Goal: Information Seeking & Learning: Learn about a topic

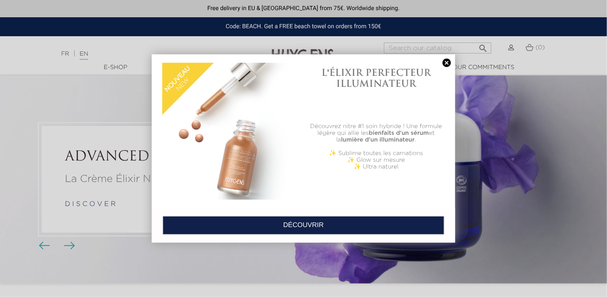
click at [448, 62] on link at bounding box center [447, 63] width 12 height 9
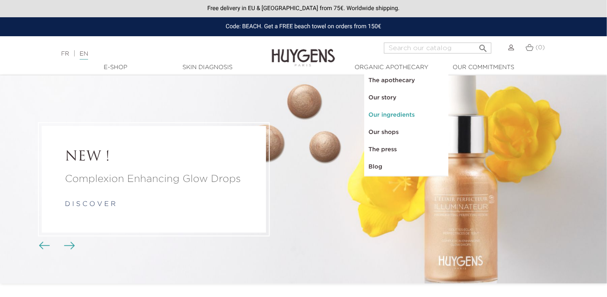
click at [389, 116] on link "Our ingredients" at bounding box center [406, 115] width 84 height 17
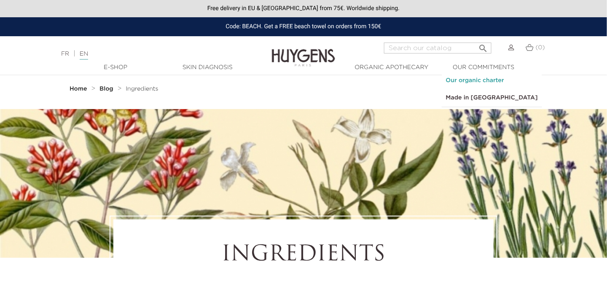
click at [467, 82] on link "Our organic charter" at bounding box center [492, 80] width 100 height 17
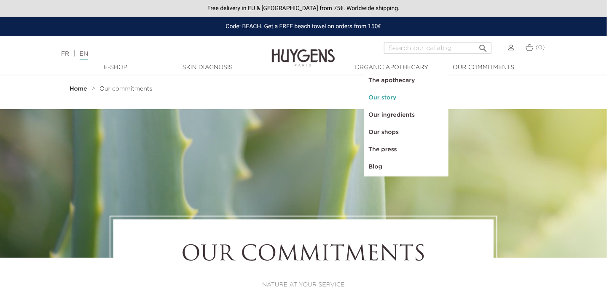
click at [382, 98] on link "Our story" at bounding box center [406, 97] width 84 height 17
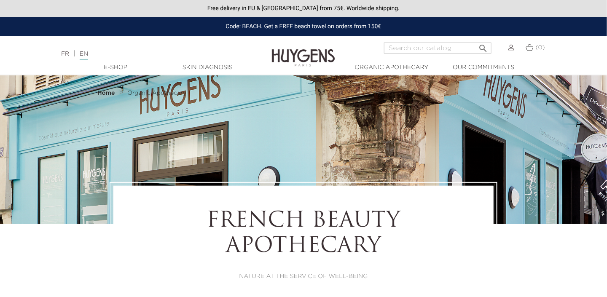
select select "FR"
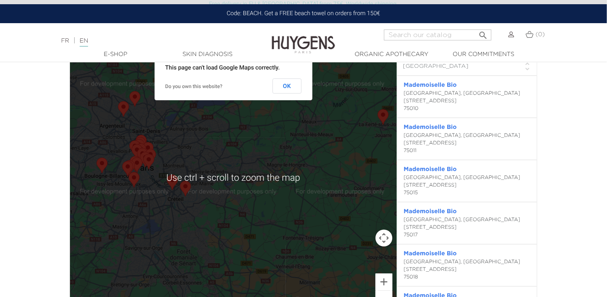
scroll to position [1856, 0]
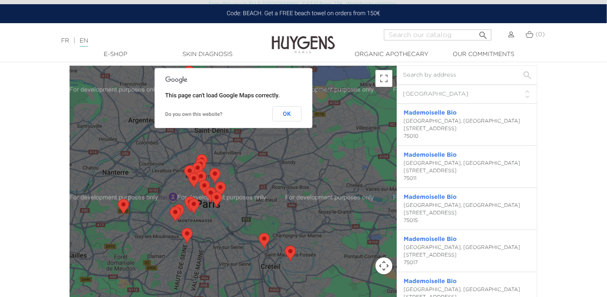
drag, startPoint x: 173, startPoint y: 199, endPoint x: 245, endPoint y: 212, distance: 73.3
click at [245, 212] on div at bounding box center [233, 206] width 327 height 280
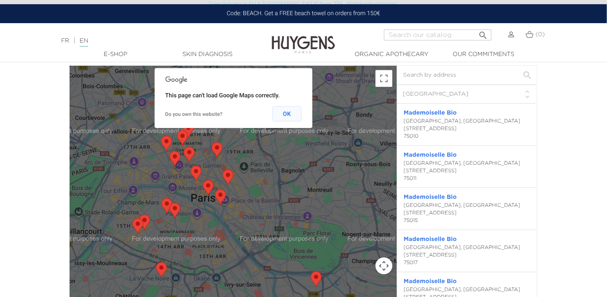
click at [286, 118] on button "OK" at bounding box center [286, 113] width 29 height 15
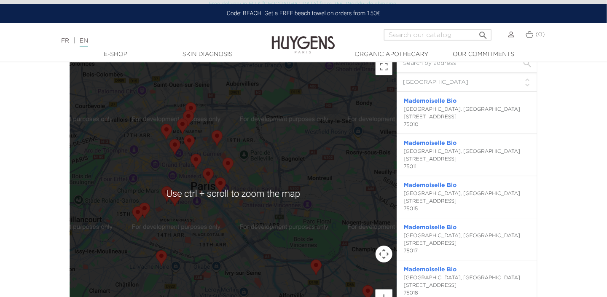
scroll to position [1898, 0]
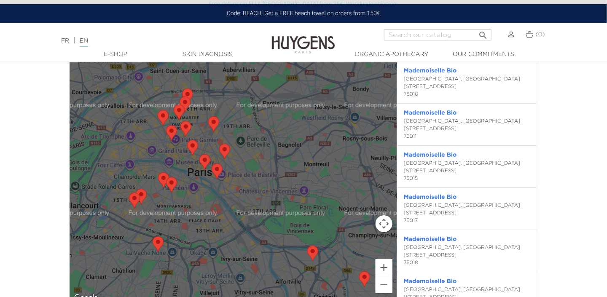
drag, startPoint x: 229, startPoint y: 172, endPoint x: 249, endPoint y: 214, distance: 47.0
click at [249, 214] on div at bounding box center [233, 164] width 327 height 280
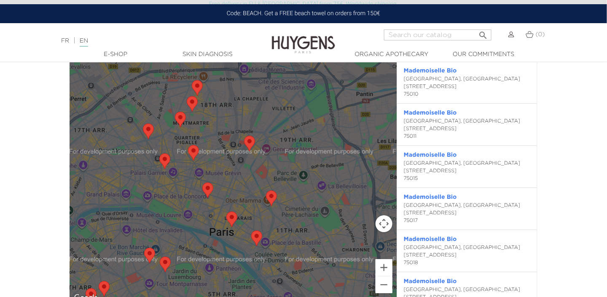
drag, startPoint x: 216, startPoint y: 182, endPoint x: 301, endPoint y: 270, distance: 122.6
click at [301, 270] on div at bounding box center [233, 164] width 327 height 280
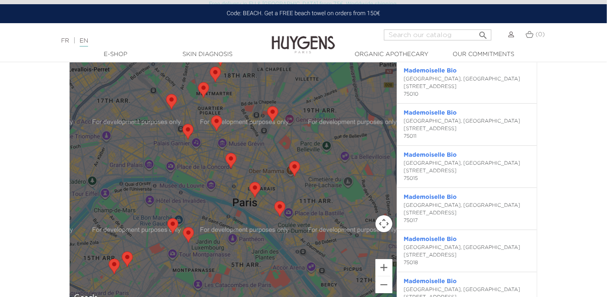
drag, startPoint x: 291, startPoint y: 215, endPoint x: 315, endPoint y: 185, distance: 38.4
click at [315, 185] on div at bounding box center [233, 164] width 327 height 280
click at [306, 201] on div at bounding box center [233, 164] width 327 height 280
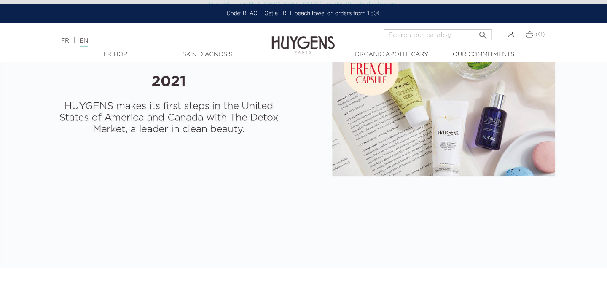
scroll to position [1456, 0]
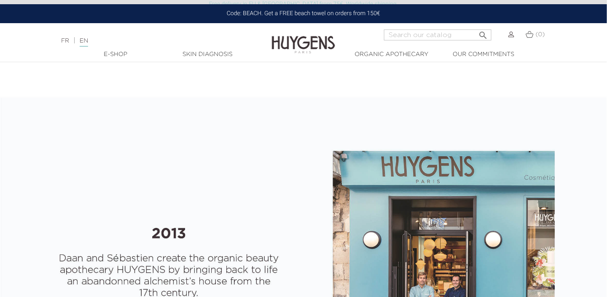
scroll to position [0, 0]
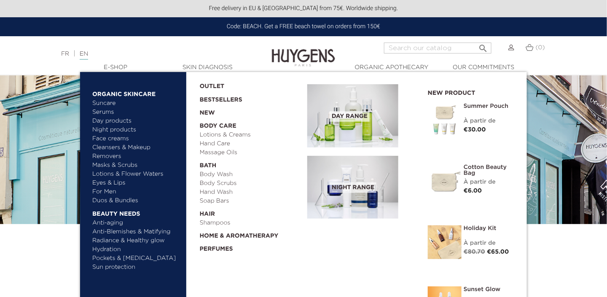
click at [103, 183] on link "Eyes & Lips" at bounding box center [136, 183] width 88 height 9
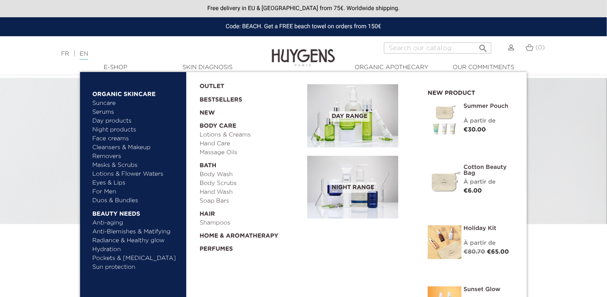
click at [117, 140] on link "Face creams" at bounding box center [136, 139] width 88 height 9
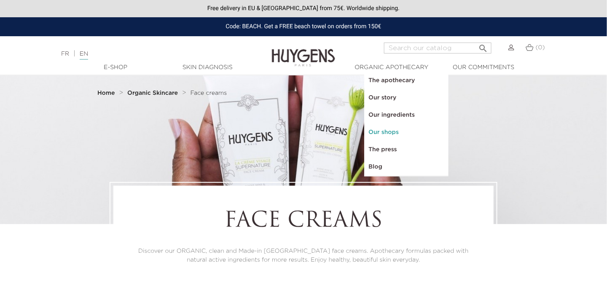
click at [386, 135] on link "Our shops" at bounding box center [406, 132] width 84 height 17
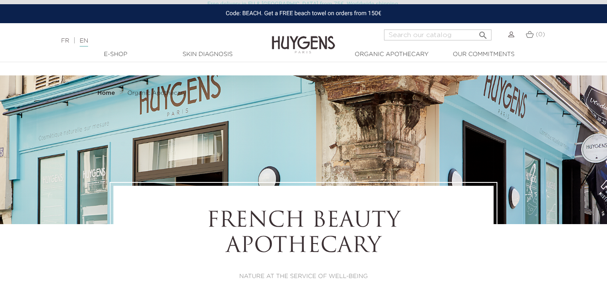
select select "FR"
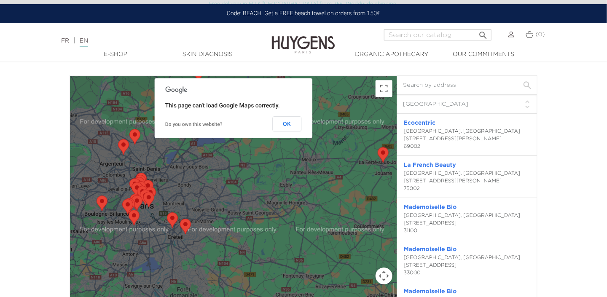
click at [355, 86] on div at bounding box center [233, 216] width 327 height 280
click at [291, 121] on button "OK" at bounding box center [286, 123] width 29 height 15
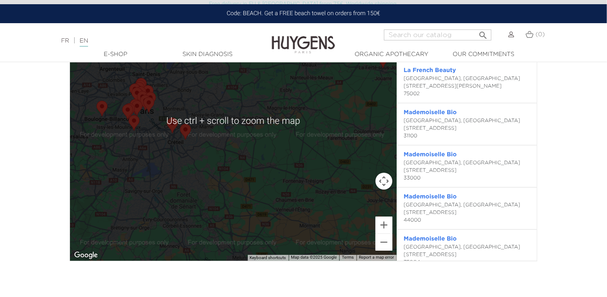
scroll to position [1972, 0]
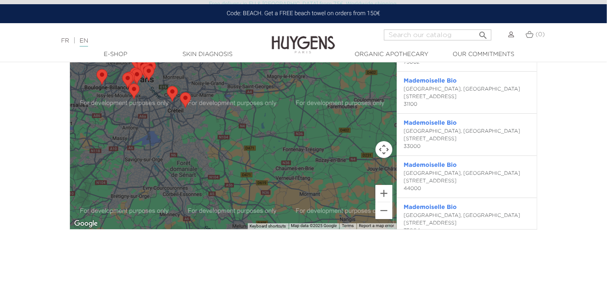
click at [384, 148] on button "Map camera controls" at bounding box center [384, 149] width 17 height 17
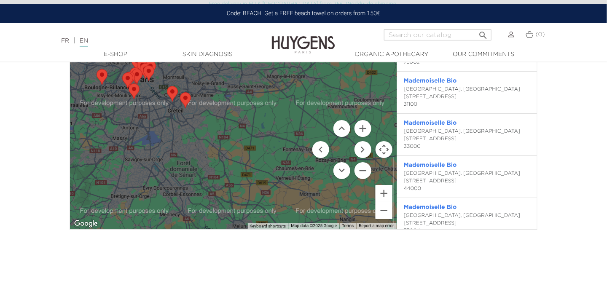
click at [384, 148] on button "Map camera controls" at bounding box center [384, 149] width 17 height 17
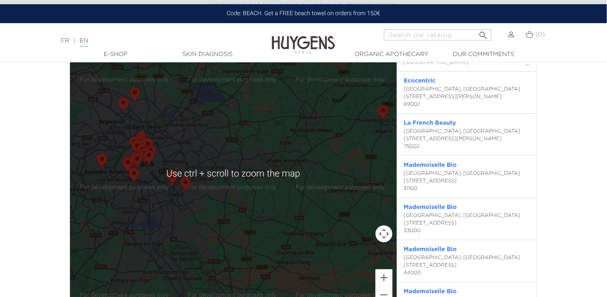
scroll to position [1846, 0]
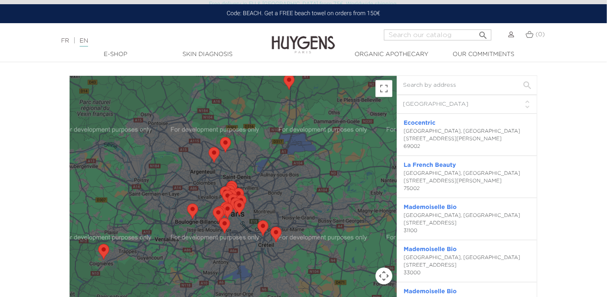
drag, startPoint x: 218, startPoint y: 173, endPoint x: 320, endPoint y: 171, distance: 101.2
click at [320, 171] on div at bounding box center [233, 216] width 327 height 280
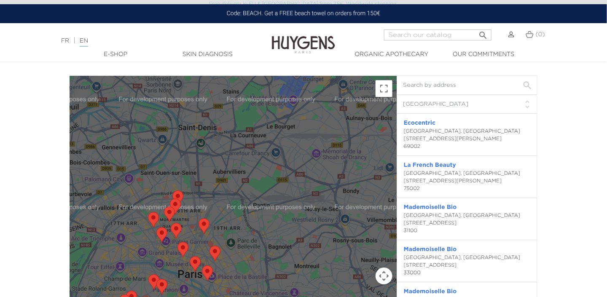
drag, startPoint x: 230, startPoint y: 168, endPoint x: 370, endPoint y: 163, distance: 139.7
click at [370, 163] on div at bounding box center [233, 216] width 327 height 280
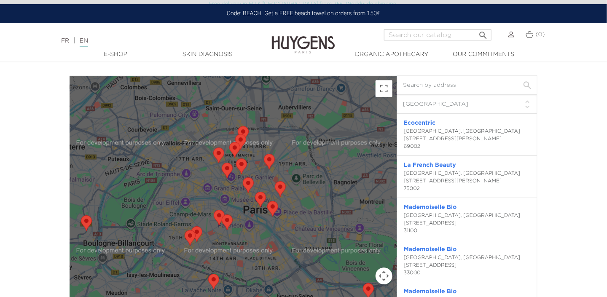
drag, startPoint x: 255, startPoint y: 226, endPoint x: 322, endPoint y: 161, distance: 93.4
click at [322, 161] on div at bounding box center [233, 216] width 327 height 280
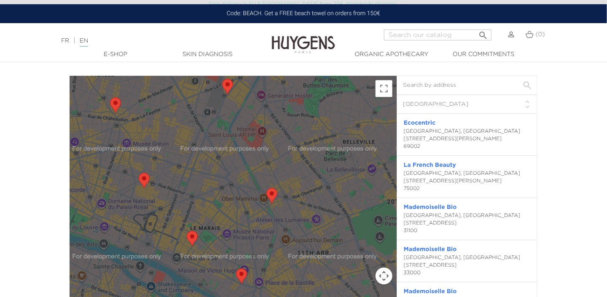
drag, startPoint x: 255, startPoint y: 189, endPoint x: 363, endPoint y: 132, distance: 121.9
click at [363, 132] on div at bounding box center [233, 216] width 327 height 280
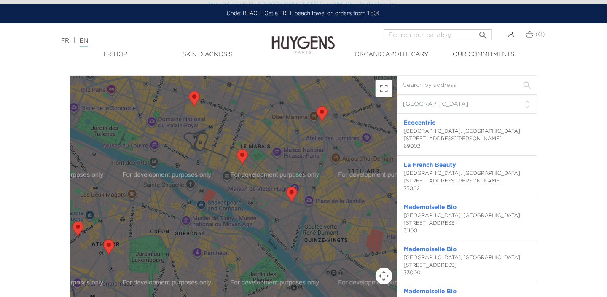
drag, startPoint x: 247, startPoint y: 223, endPoint x: 313, endPoint y: 170, distance: 84.3
click at [313, 170] on div at bounding box center [233, 216] width 327 height 280
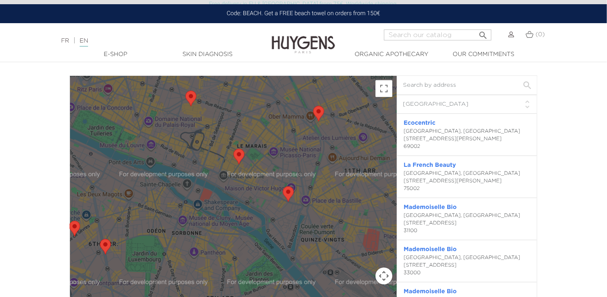
drag, startPoint x: 264, startPoint y: 162, endPoint x: 193, endPoint y: 220, distance: 91.7
click at [193, 220] on div at bounding box center [233, 216] width 327 height 280
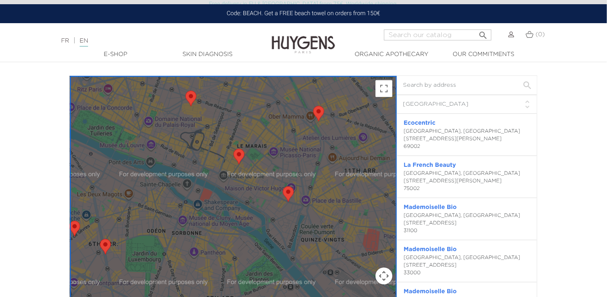
click at [566, 77] on div "FRENCH BEAUTY APOTHECARY NATURE AT THE SERVICE OF WELL-BEING STORE FINDER ← Mov…" at bounding box center [303, 260] width 607 height 4061
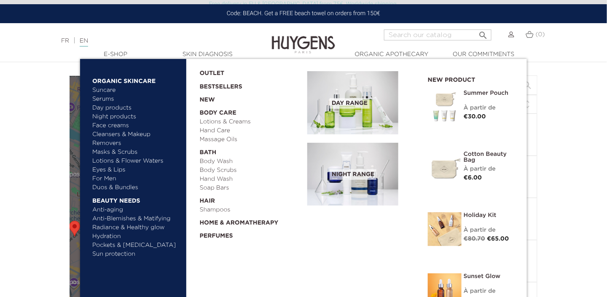
click at [110, 245] on link "Pockets & [MEDICAL_DATA]" at bounding box center [136, 245] width 88 height 9
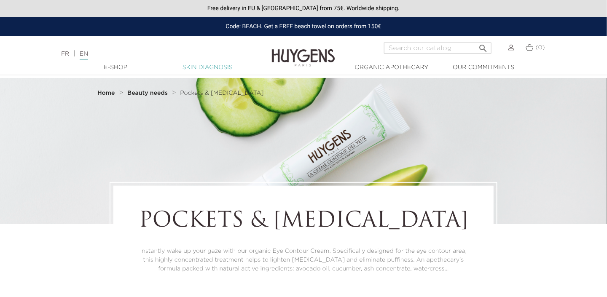
click at [205, 69] on link "Skin Diagnosis" at bounding box center [207, 67] width 84 height 9
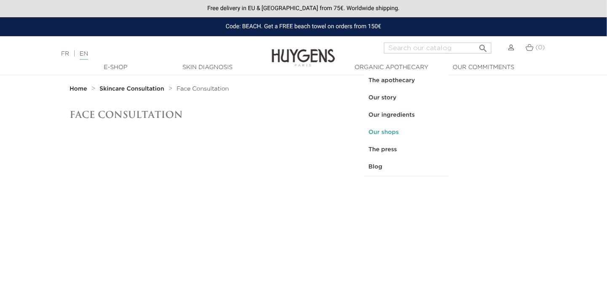
click at [387, 132] on link "Our shops" at bounding box center [406, 132] width 84 height 17
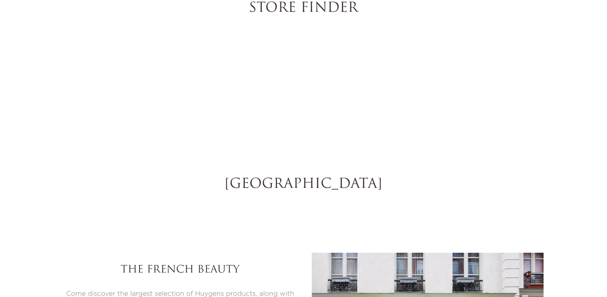
select select "FR"
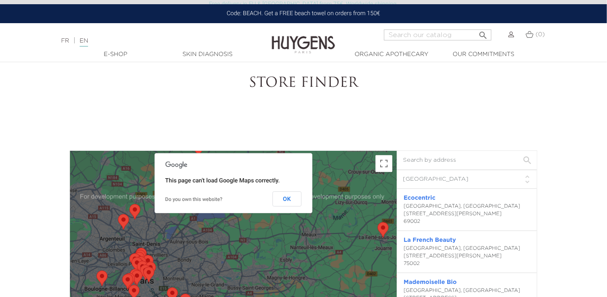
scroll to position [1753, 0]
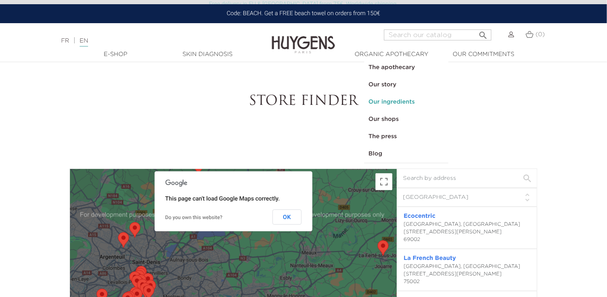
click at [395, 102] on link "Our ingredients" at bounding box center [406, 102] width 84 height 17
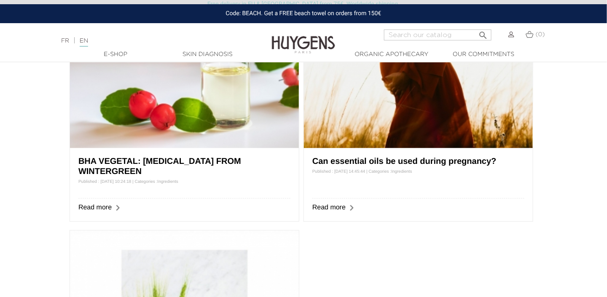
scroll to position [633, 0]
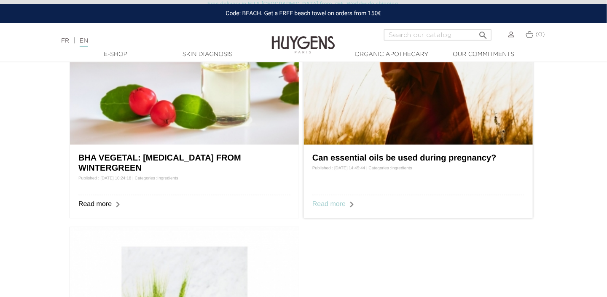
click at [332, 205] on link "Read more" at bounding box center [329, 204] width 33 height 7
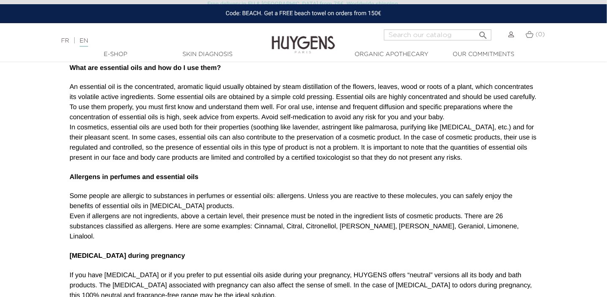
scroll to position [548, 0]
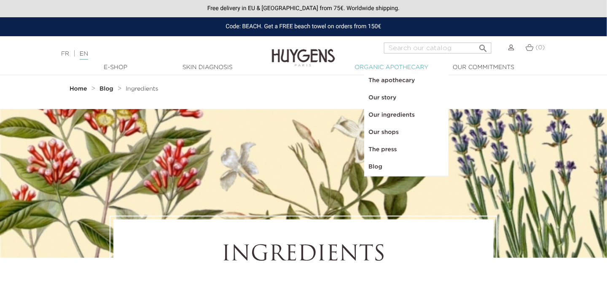
click at [395, 67] on link "  Organic Apothecary" at bounding box center [392, 67] width 84 height 9
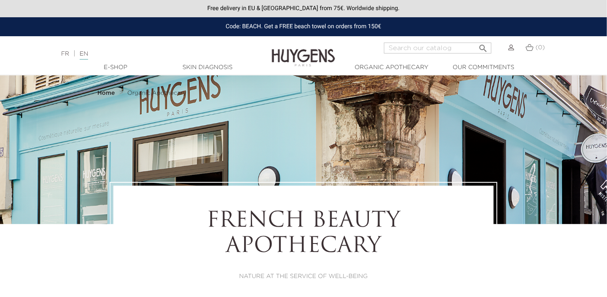
select select "FR"
